Goal: Check status: Check status

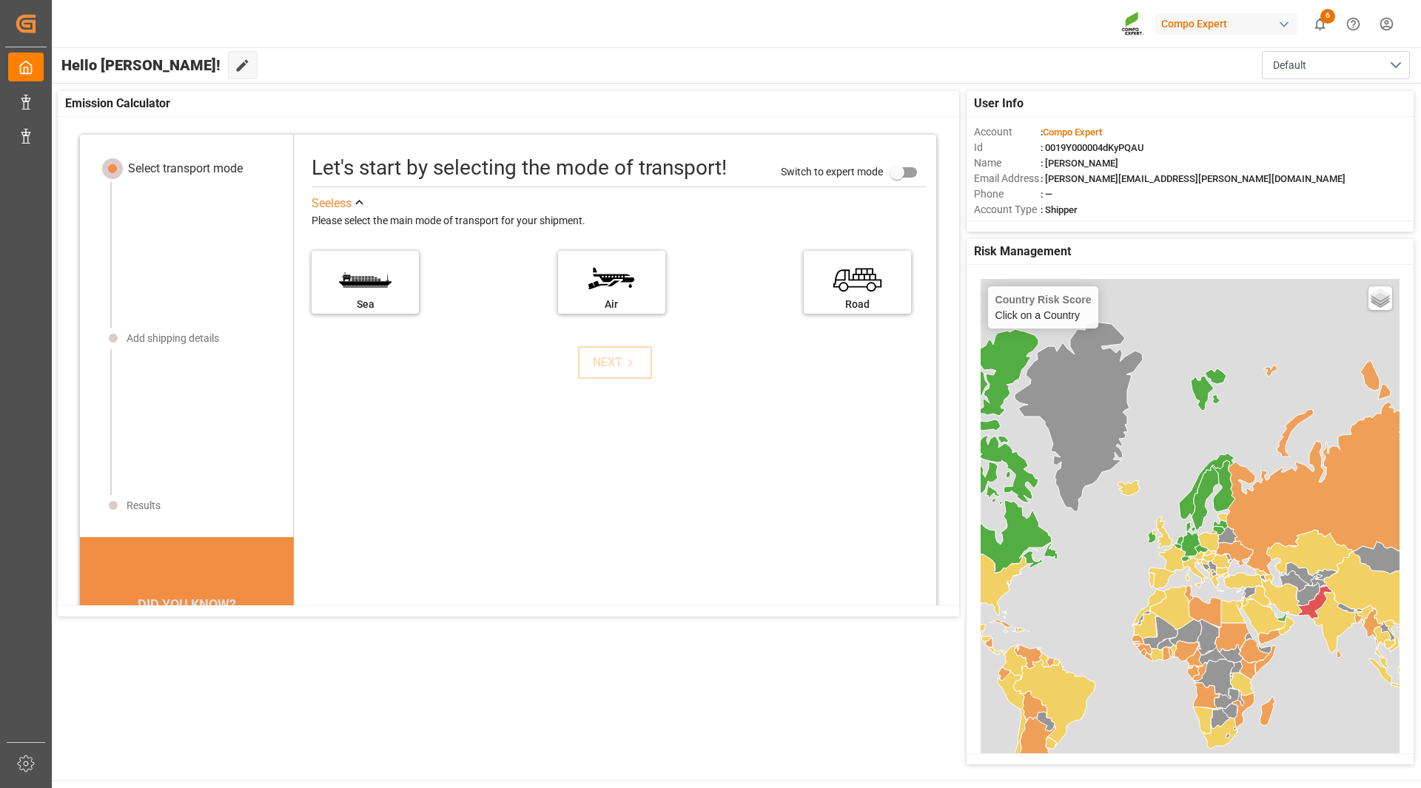
click at [696, 701] on div "User Info Account : Compo Expert Id : 0019Y000004dKyPQAU Name : [PERSON_NAME] E…" at bounding box center [735, 428] width 1371 height 688
